Goal: Task Accomplishment & Management: Complete application form

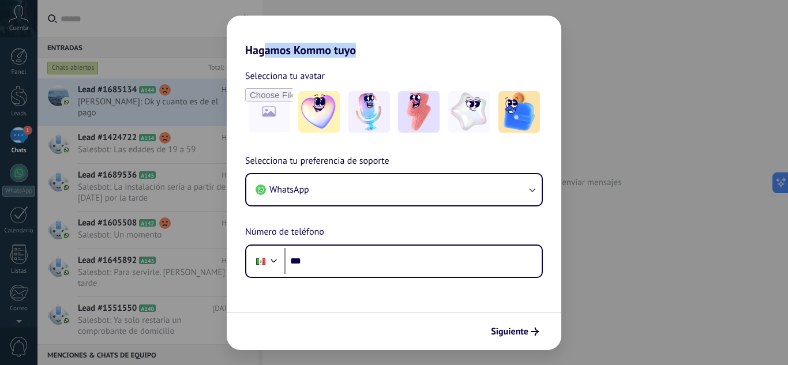
drag, startPoint x: 266, startPoint y: 28, endPoint x: 400, endPoint y: 28, distance: 134.4
click at [400, 28] on h2 "Hagamos Kommo tuyo" at bounding box center [394, 37] width 335 height 42
click at [396, 43] on h2 "Hagamos Kommo tuyo" at bounding box center [394, 37] width 335 height 42
drag, startPoint x: 282, startPoint y: 31, endPoint x: 444, endPoint y: 43, distance: 163.1
click at [443, 43] on h2 "Hagamos Kommo tuyo" at bounding box center [394, 37] width 335 height 42
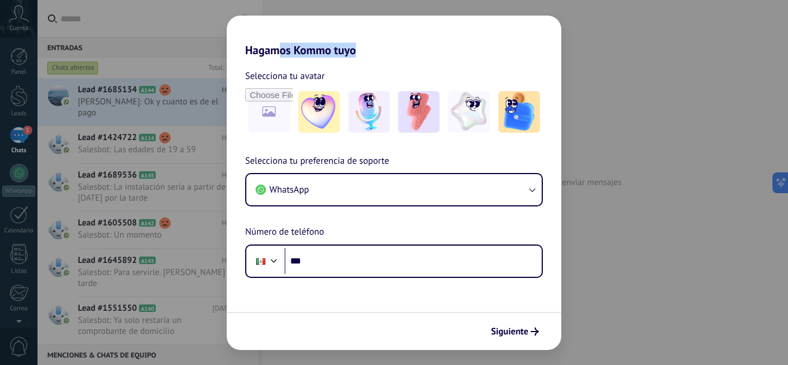
click at [429, 43] on h2 "Hagamos Kommo tuyo" at bounding box center [394, 37] width 335 height 42
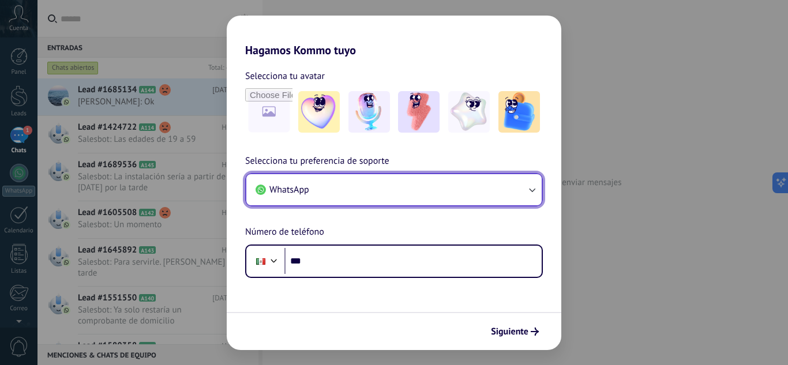
click at [339, 184] on button "WhatsApp" at bounding box center [393, 189] width 295 height 31
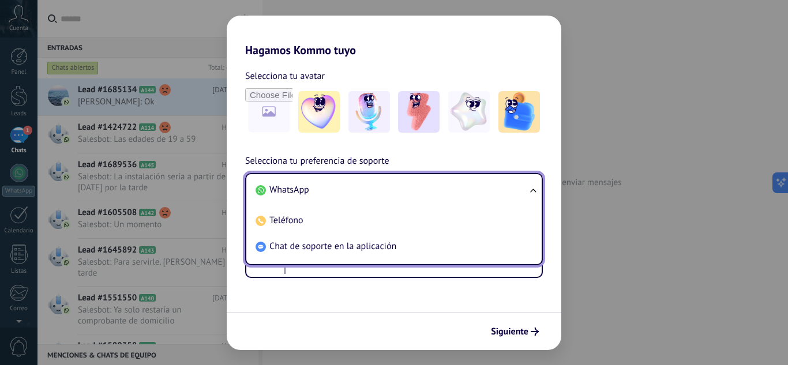
click at [339, 184] on li "WhatsApp" at bounding box center [392, 190] width 282 height 26
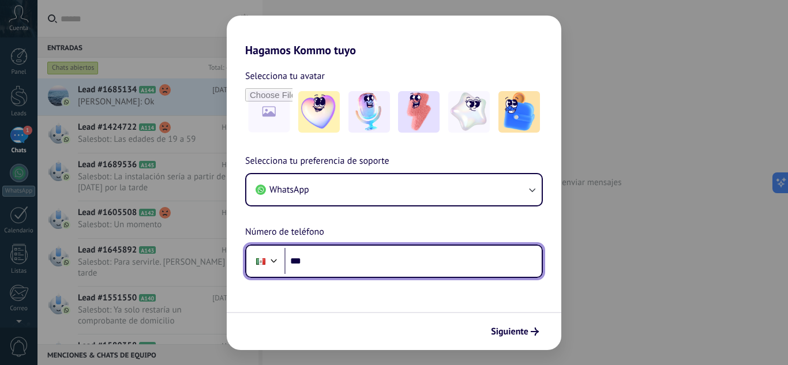
click at [336, 254] on input "***" at bounding box center [412, 261] width 257 height 27
click at [336, 255] on input "***" at bounding box center [412, 261] width 257 height 27
type input "**********"
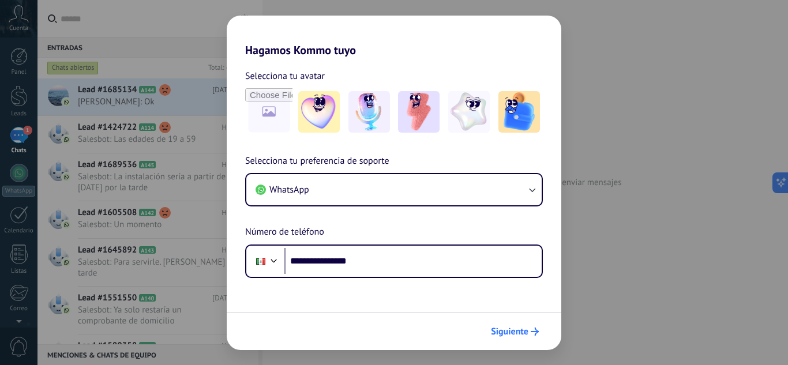
click at [522, 331] on span "Siguiente" at bounding box center [510, 332] width 38 height 8
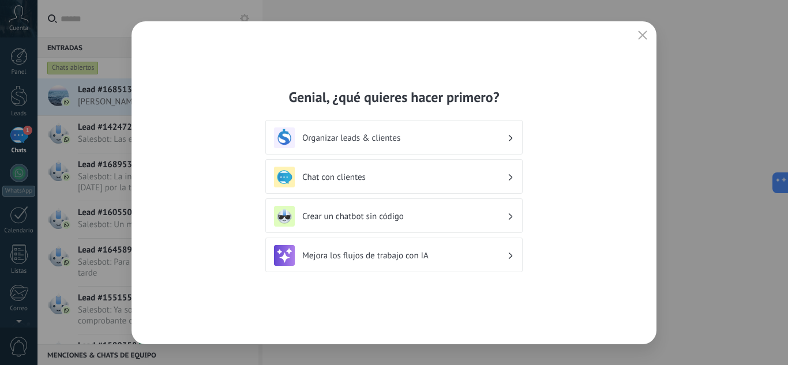
click at [385, 181] on h3 "Chat con clientes" at bounding box center [404, 177] width 205 height 11
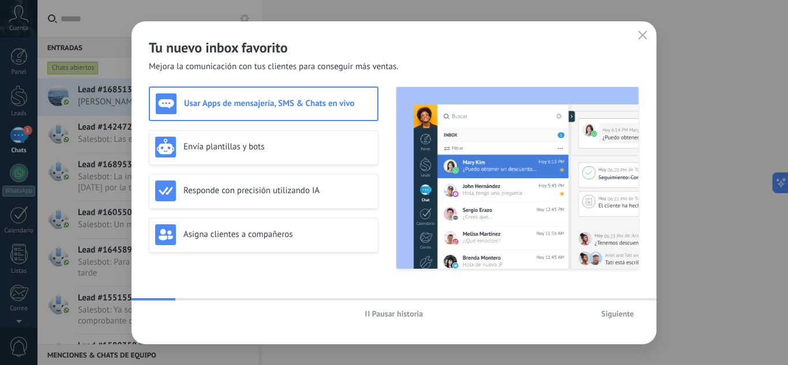
click at [620, 301] on div "Pausar historia Siguiente" at bounding box center [394, 314] width 525 height 27
click at [619, 312] on span "Siguiente" at bounding box center [617, 314] width 33 height 8
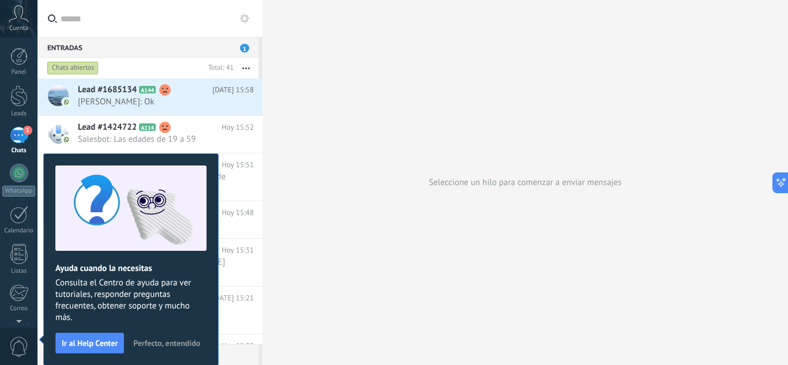
click at [189, 341] on span "Perfecto, entendido" at bounding box center [166, 343] width 67 height 8
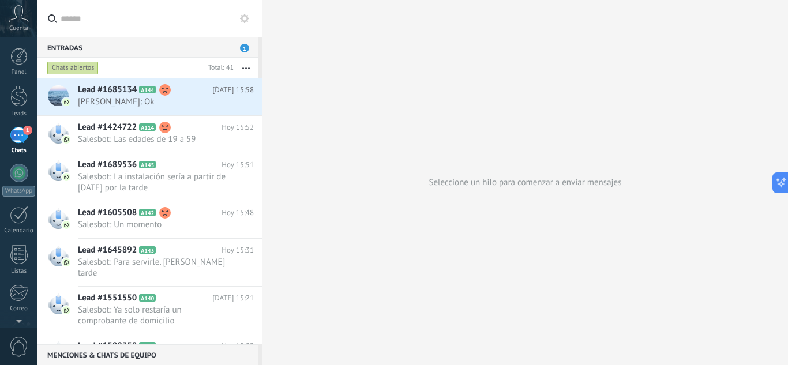
click at [245, 42] on div "Entradas 1" at bounding box center [148, 47] width 221 height 21
click at [244, 46] on span "1" at bounding box center [244, 48] width 9 height 9
click at [392, 78] on div "Seleccione un hilo para comenzar a enviar mensajes" at bounding box center [526, 182] width 526 height 365
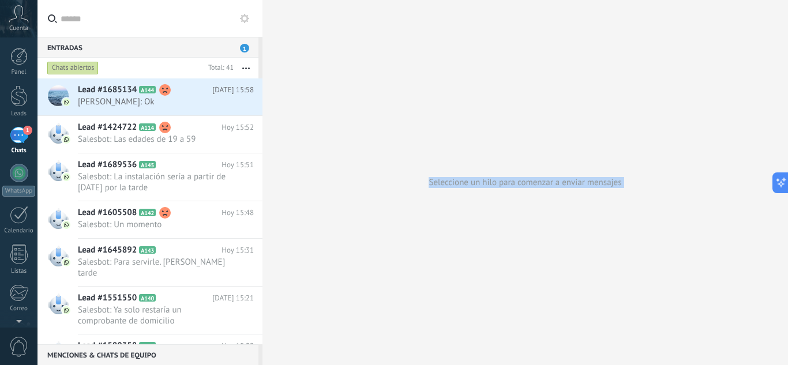
click at [392, 78] on div "Seleccione un hilo para comenzar a enviar mensajes" at bounding box center [526, 182] width 526 height 365
drag, startPoint x: 374, startPoint y: 222, endPoint x: 374, endPoint y: 233, distance: 10.4
click at [374, 223] on div "Seleccione un hilo para comenzar a enviar mensajes" at bounding box center [526, 182] width 526 height 365
click at [398, 264] on div "Seleccione un hilo para comenzar a enviar mensajes" at bounding box center [526, 182] width 526 height 365
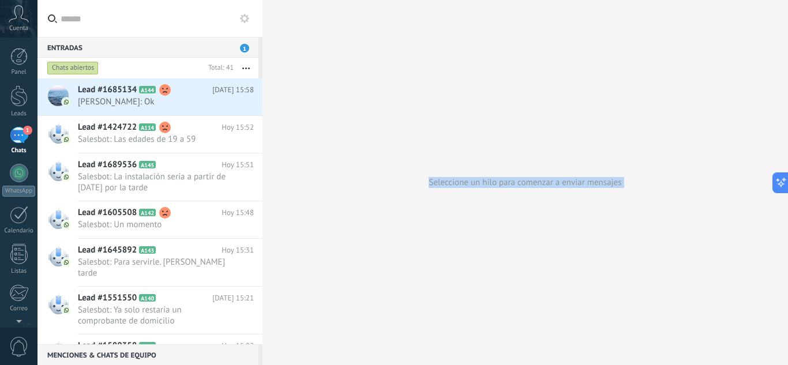
click at [398, 264] on div "Seleccione un hilo para comenzar a enviar mensajes" at bounding box center [526, 182] width 526 height 365
click at [341, 278] on div "Seleccione un hilo para comenzar a enviar mensajes" at bounding box center [526, 182] width 526 height 365
click at [320, 47] on div "Seleccione un hilo para comenzar a enviar mensajes" at bounding box center [526, 182] width 526 height 365
click at [324, 38] on div "Seleccione un hilo para comenzar a enviar mensajes" at bounding box center [526, 182] width 526 height 365
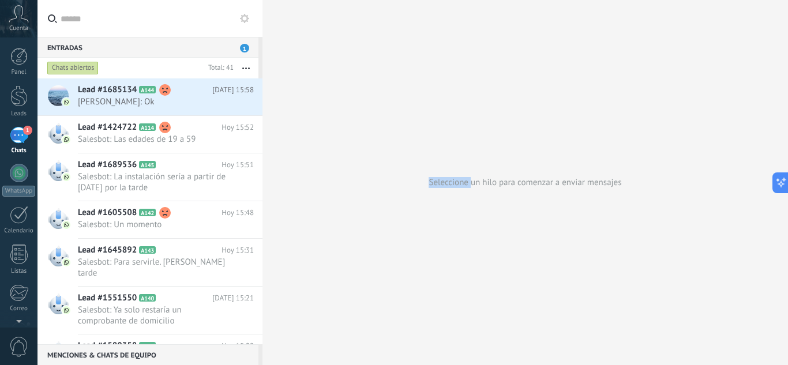
click at [324, 38] on div "Seleccione un hilo para comenzar a enviar mensajes" at bounding box center [526, 182] width 526 height 365
click at [313, 57] on div "Seleccione un hilo para comenzar a enviar mensajes" at bounding box center [526, 182] width 526 height 365
click at [316, 28] on div "Seleccione un hilo para comenzar a enviar mensajes" at bounding box center [526, 182] width 526 height 365
